Goal: Register for event/course

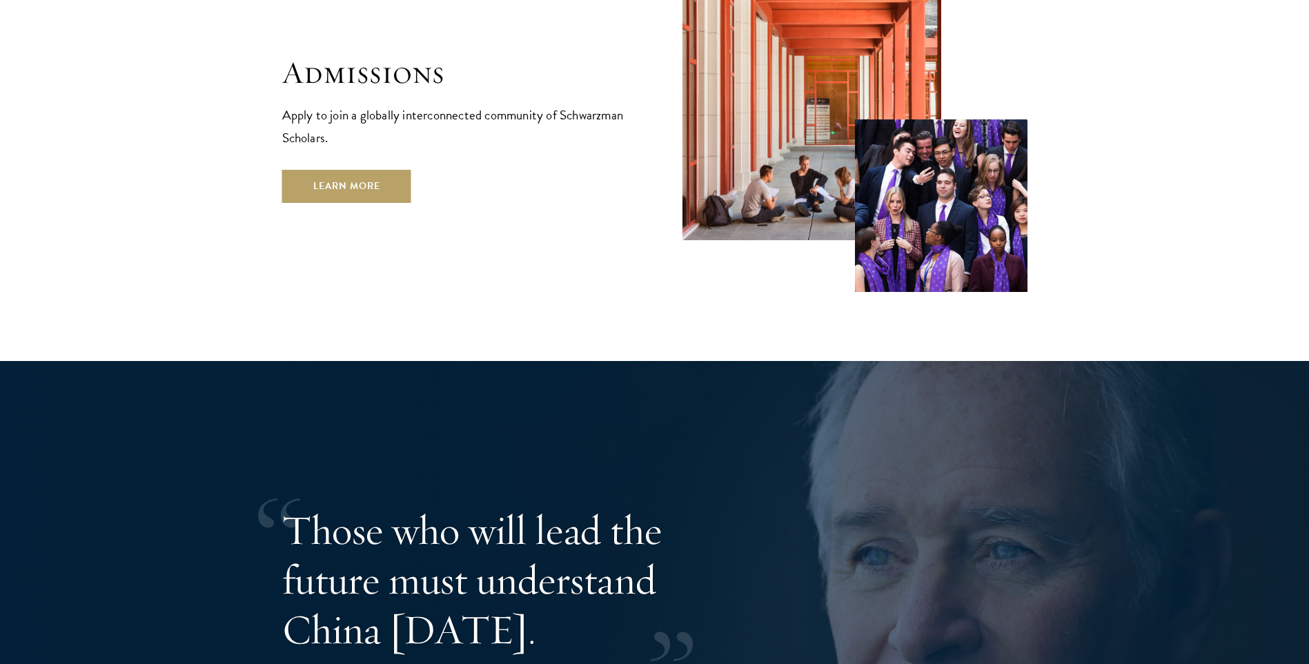
scroll to position [2356, 0]
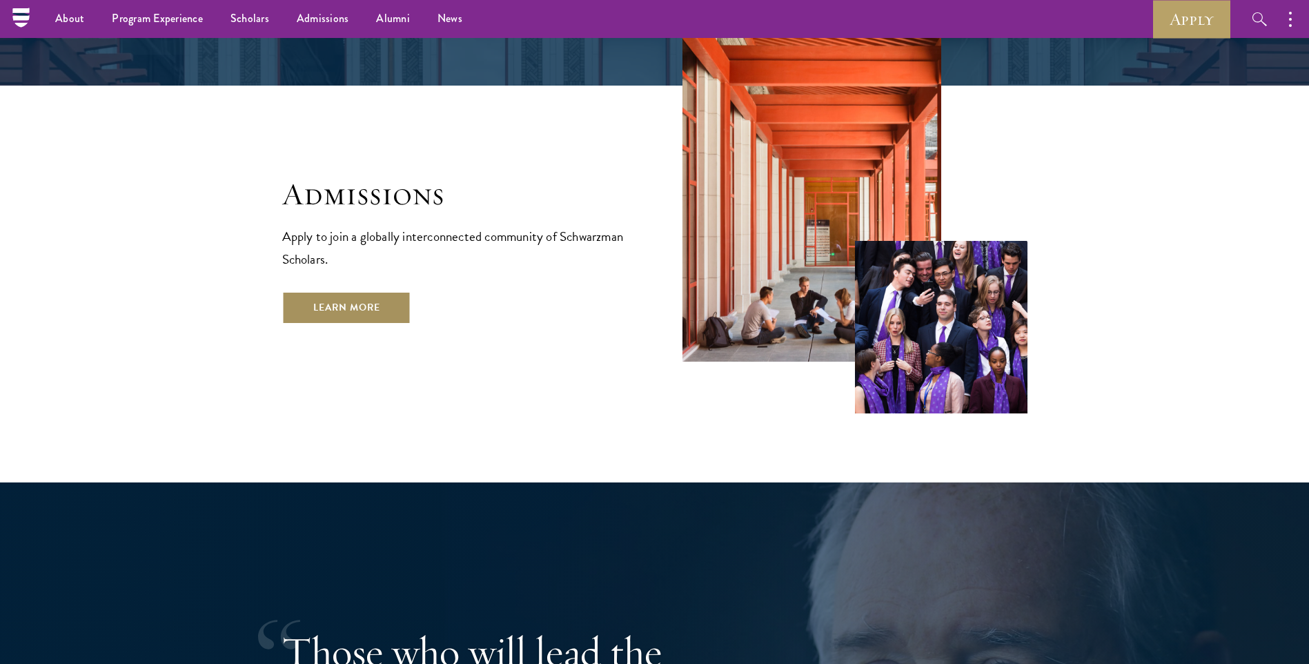
click at [382, 291] on link "Learn More" at bounding box center [346, 307] width 129 height 33
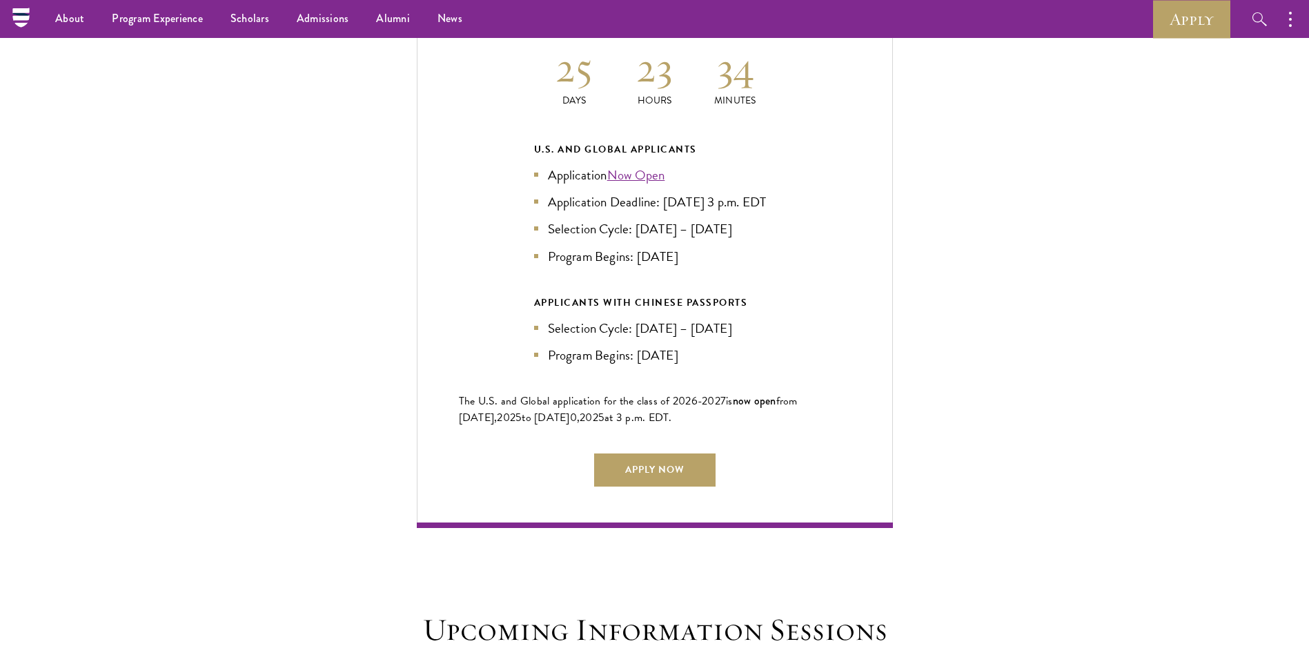
scroll to position [3028, 0]
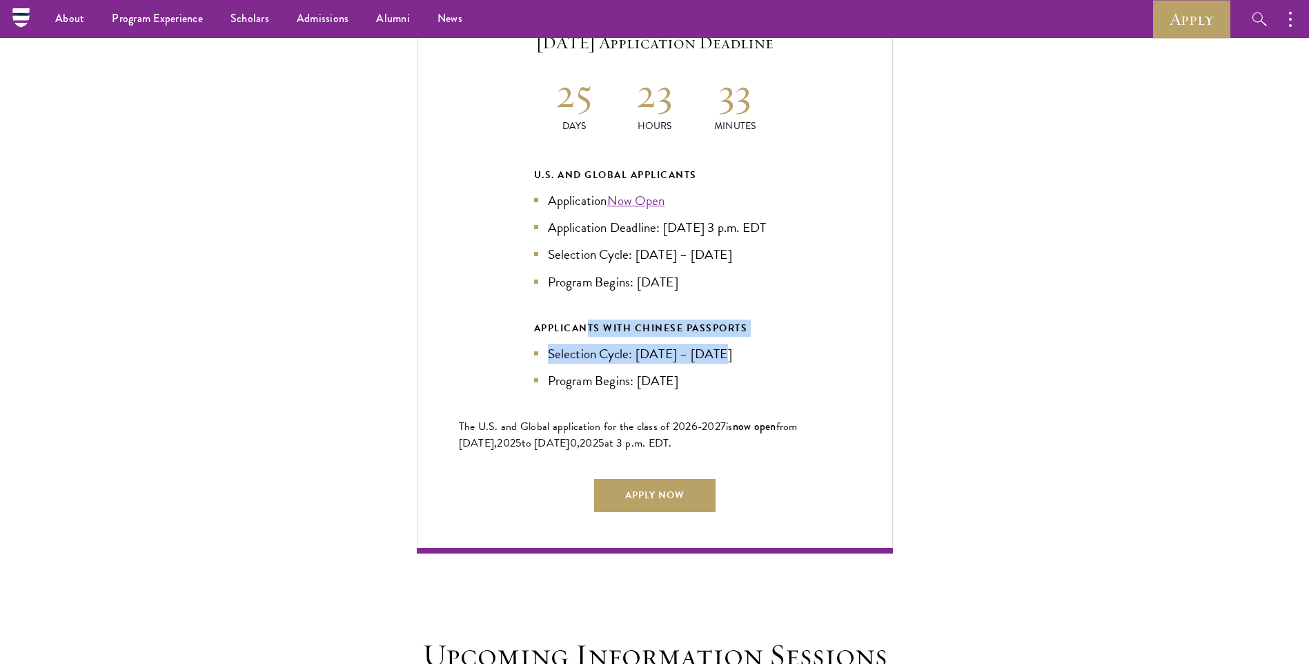
drag, startPoint x: 590, startPoint y: 315, endPoint x: 793, endPoint y: 330, distance: 204.0
click at [793, 330] on div "Current Selection Cycle: Countdown to September 10, 2025 Application Deadline 2…" at bounding box center [655, 259] width 476 height 587
drag, startPoint x: 793, startPoint y: 330, endPoint x: 753, endPoint y: 359, distance: 49.8
click at [753, 359] on ul "Selection Cycle: Jun – Jul 2025 Program Begins: Aug 2026" at bounding box center [654, 367] width 241 height 47
drag, startPoint x: 568, startPoint y: 368, endPoint x: 785, endPoint y: 377, distance: 216.8
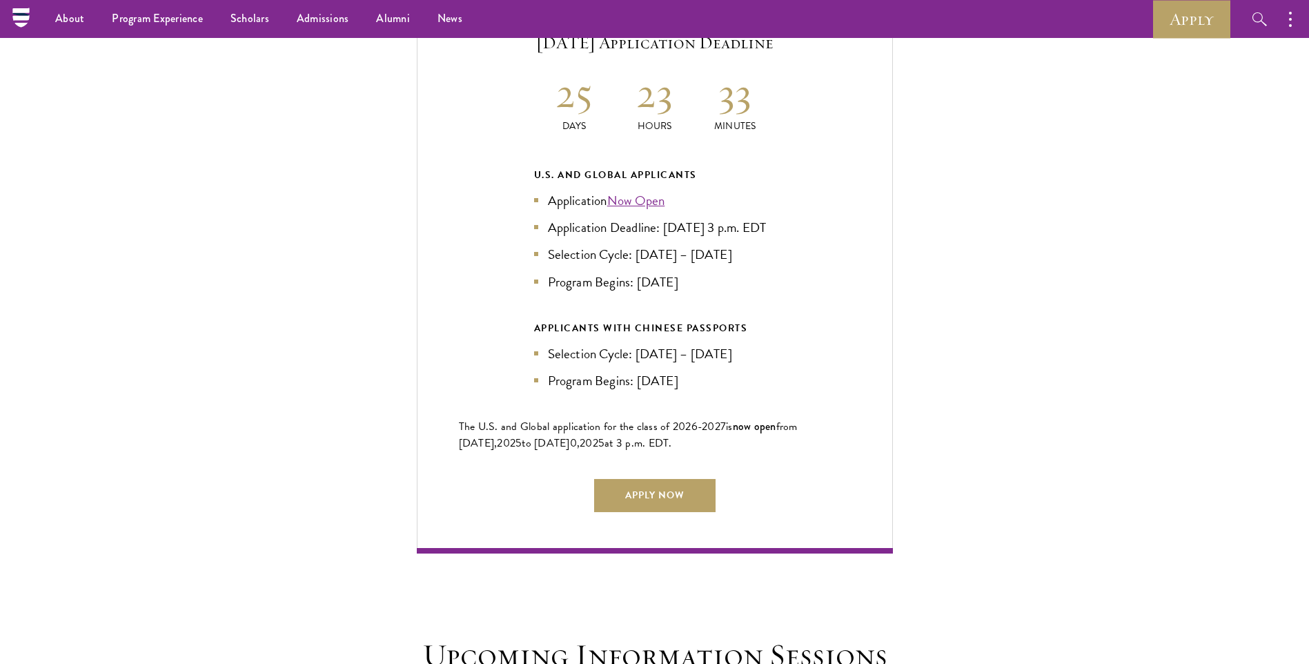
click at [785, 377] on div "Current Selection Cycle: Countdown to September 10, 2025 Application Deadline 2…" at bounding box center [655, 259] width 476 height 587
drag, startPoint x: 785, startPoint y: 377, endPoint x: 727, endPoint y: 385, distance: 58.5
click at [728, 387] on div "Current Selection Cycle: Countdown to September 10, 2025 Application Deadline 2…" at bounding box center [655, 259] width 476 height 587
drag, startPoint x: 727, startPoint y: 375, endPoint x: 530, endPoint y: 344, distance: 199.1
click at [530, 344] on div "Current Selection Cycle: Countdown to September 10, 2025 Application Deadline 2…" at bounding box center [655, 259] width 476 height 587
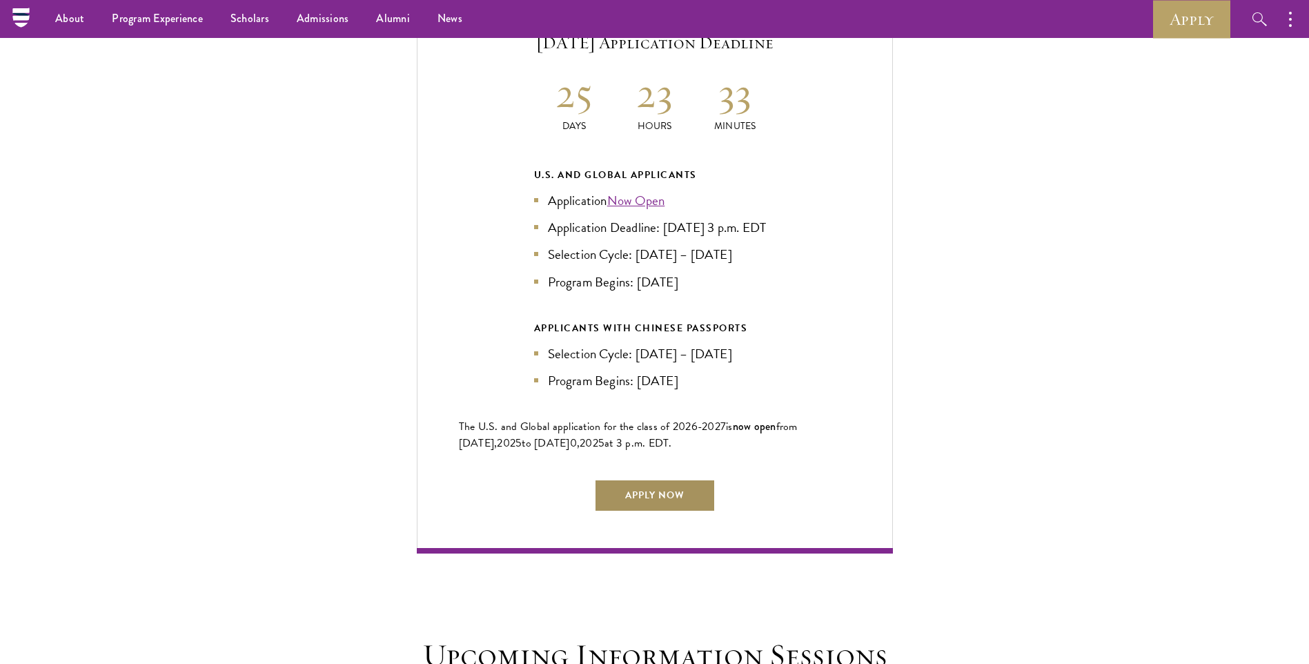
click at [668, 482] on link "Apply Now" at bounding box center [654, 495] width 121 height 33
click at [1124, 230] on div "Current Selection Cycle: Countdown to September 10, 2025 Application Deadline 2…" at bounding box center [654, 259] width 1171 height 587
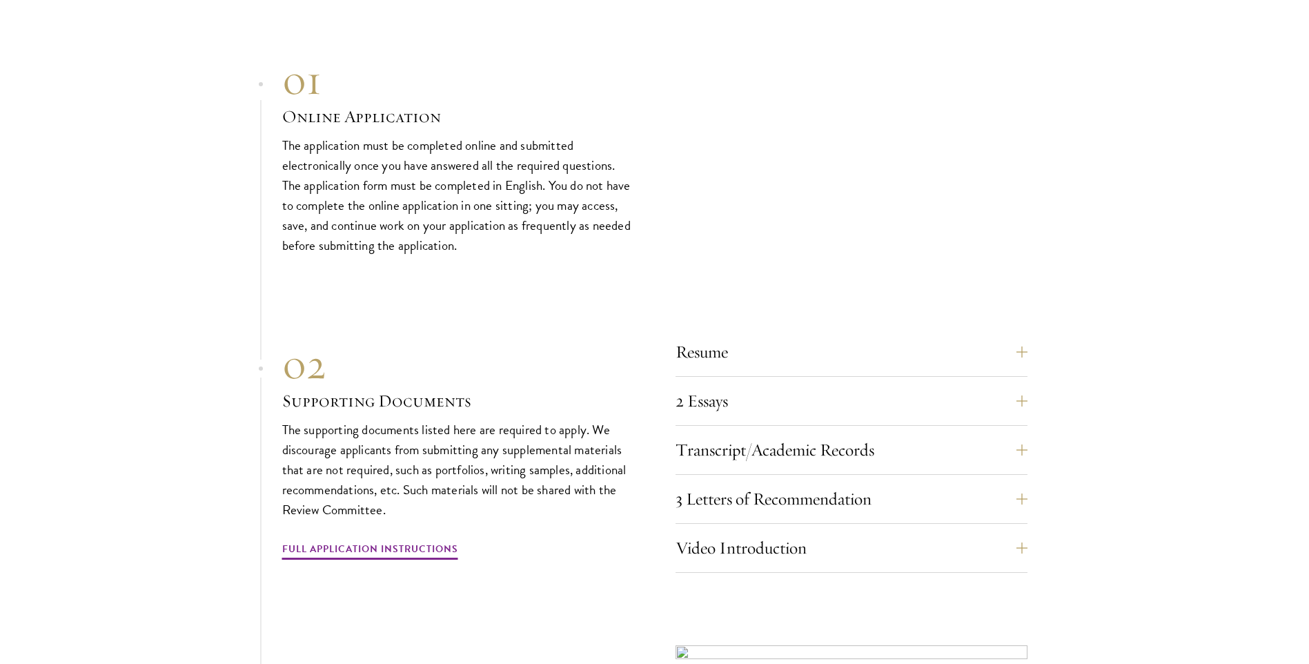
scroll to position [5634, 0]
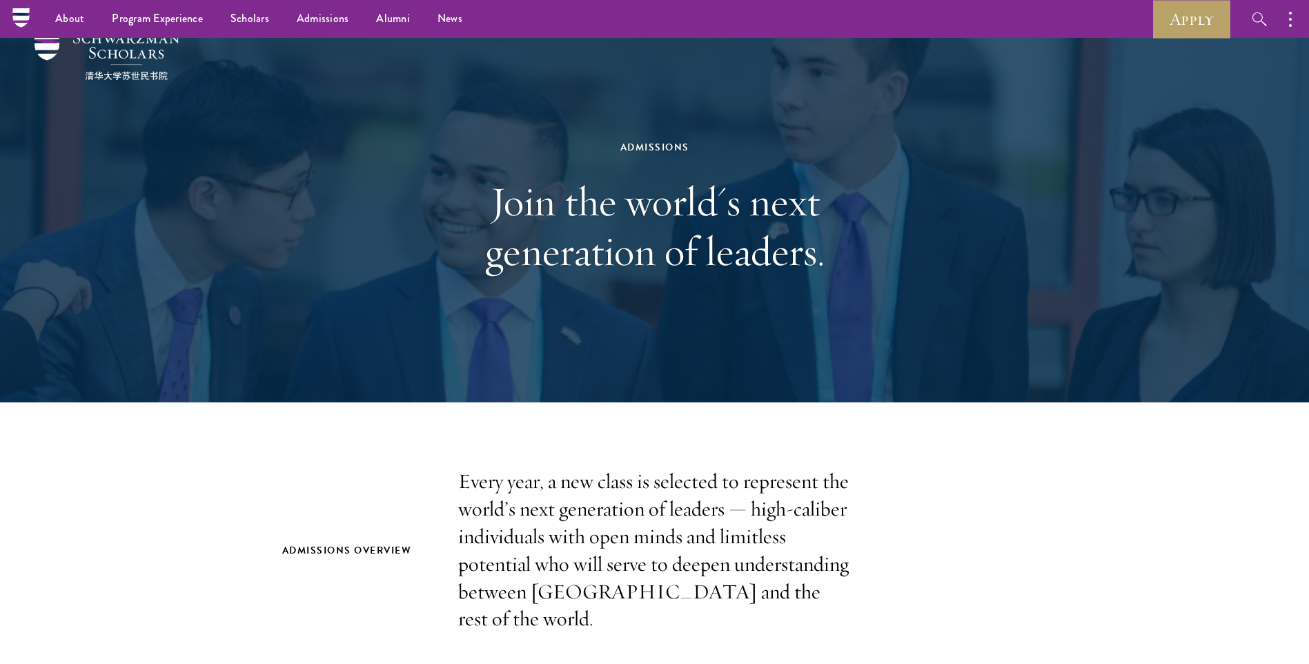
scroll to position [0, 0]
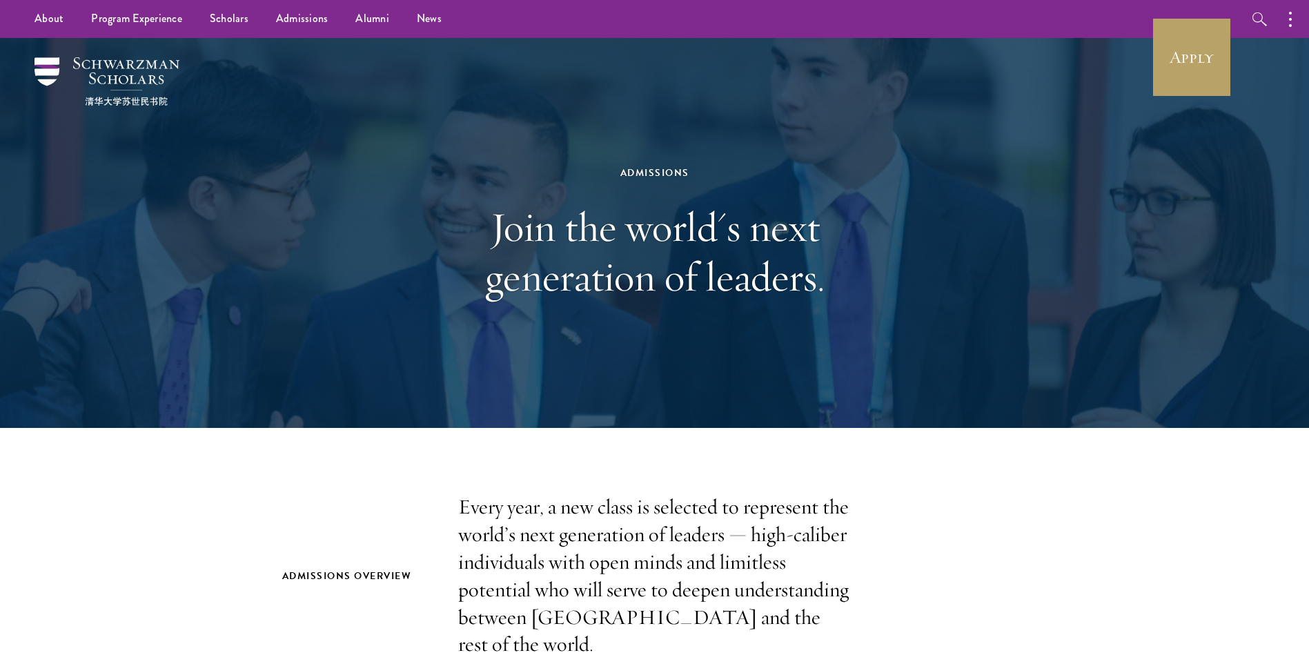
click at [411, 318] on div "Admissions Join the world's next generation of leaders." at bounding box center [654, 233] width 993 height 390
